Goal: Task Accomplishment & Management: Manage account settings

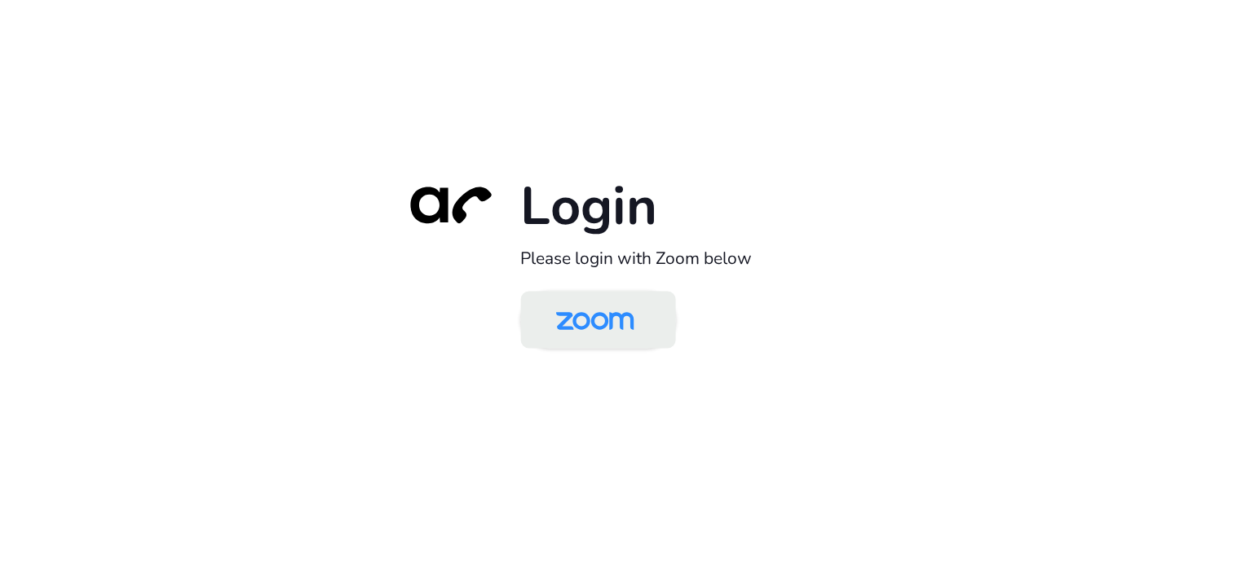
click at [645, 324] on img at bounding box center [595, 321] width 113 height 53
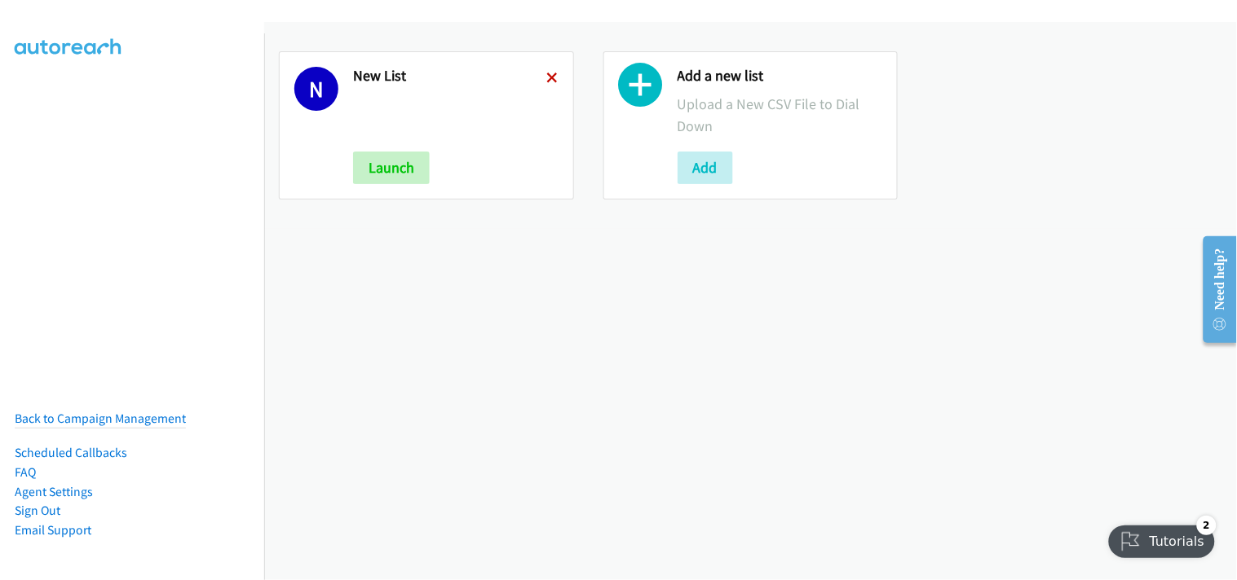
click at [549, 82] on icon at bounding box center [552, 78] width 11 height 11
